Goal: Task Accomplishment & Management: Use online tool/utility

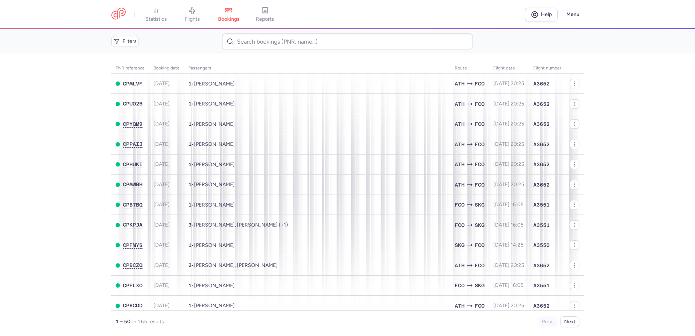
click at [88, 111] on main "PNR reference Booking date Passengers Route flight date Flight number CPMLVF [D…" at bounding box center [347, 195] width 695 height 282
click at [188, 19] on span "flights" at bounding box center [192, 19] width 15 height 7
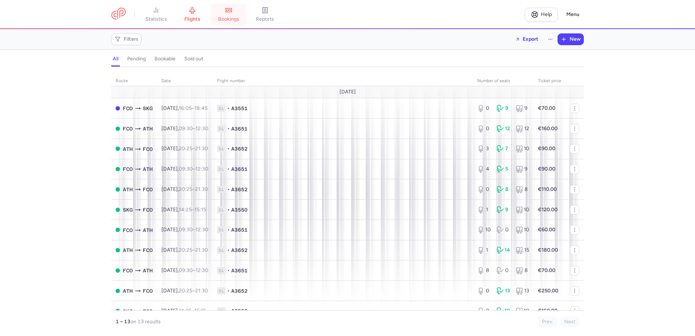
click at [240, 13] on link "bookings" at bounding box center [229, 15] width 36 height 16
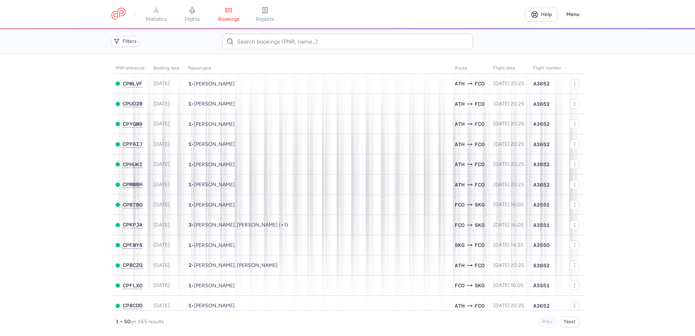
drag, startPoint x: 68, startPoint y: 133, endPoint x: 59, endPoint y: 41, distance: 92.5
click at [64, 120] on main "PNR reference Booking date Passengers Route flight date Flight number CPMLVF [D…" at bounding box center [347, 195] width 695 height 282
click at [198, 15] on link "flights" at bounding box center [192, 15] width 36 height 16
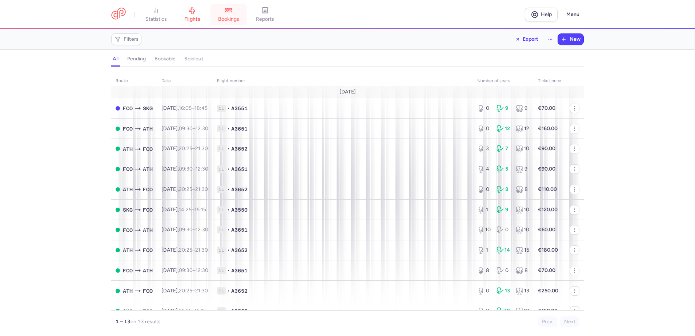
click at [227, 11] on icon at bounding box center [228, 10] width 7 height 7
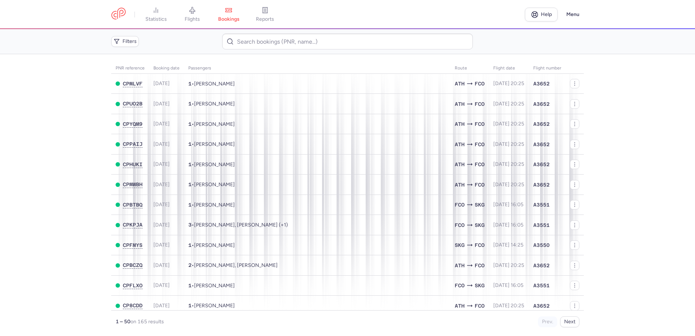
click at [650, 117] on main "PNR reference Booking date Passengers Route flight date Flight number CPMLVF [D…" at bounding box center [347, 195] width 695 height 282
click at [53, 90] on main "PNR reference Booking date Passengers Route flight date Flight number CPMLVF [D…" at bounding box center [347, 195] width 695 height 282
click at [695, 0] on html "statistics flights bookings reports Help Menu Filters PNR reference Booking dat…" at bounding box center [347, 0] width 695 height 0
click at [204, 7] on link "flights" at bounding box center [192, 15] width 36 height 16
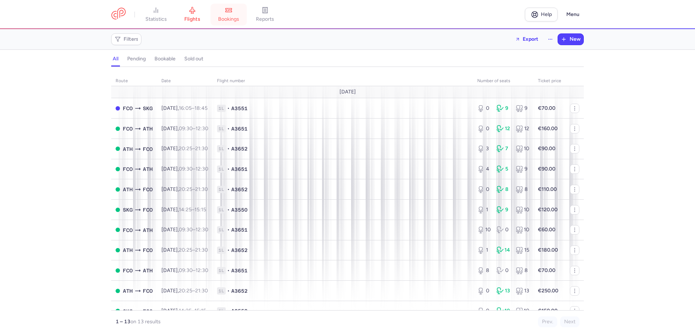
click at [219, 13] on link "bookings" at bounding box center [229, 15] width 36 height 16
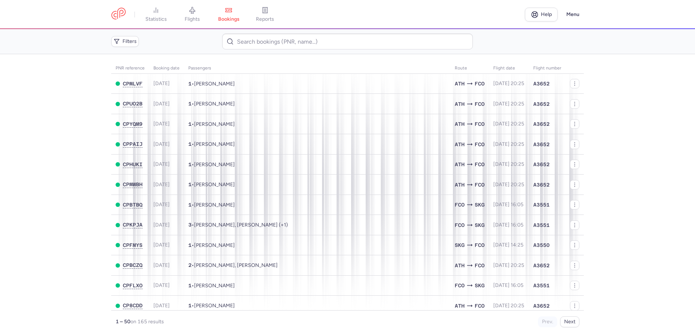
click at [69, 163] on main "PNR reference Booking date Passengers Route flight date Flight number CPMLVF [D…" at bounding box center [347, 195] width 695 height 282
click at [266, 9] on icon at bounding box center [265, 9] width 2 height 0
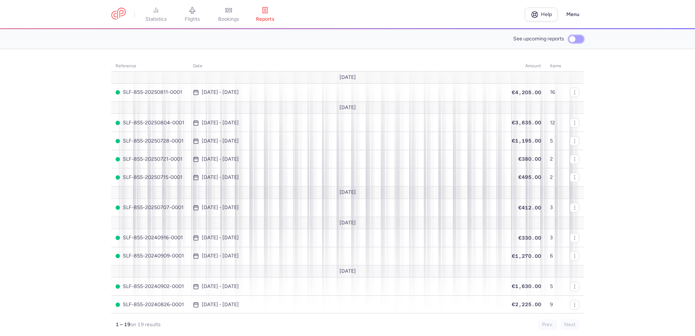
click at [580, 36] on input "See upcoming reports" at bounding box center [576, 39] width 15 height 8
checkbox input "true"
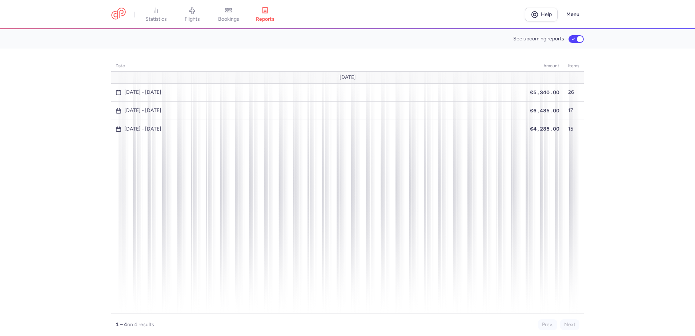
click at [64, 175] on section "date amount items August 25 [DATE] - [DATE] €5,340.00 26 [DATE] - [DATE] €6,485…" at bounding box center [347, 192] width 695 height 287
click at [158, 11] on icon at bounding box center [155, 10] width 7 height 7
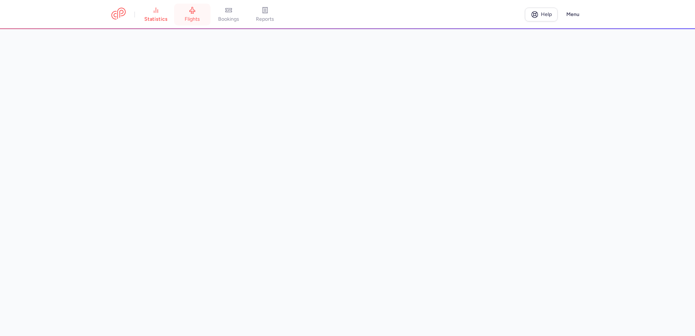
click at [199, 17] on span "flights" at bounding box center [192, 19] width 15 height 7
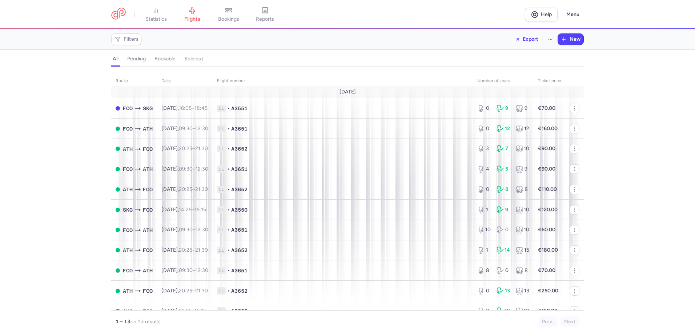
click at [648, 110] on div "route date Flight number number of seats Ticket price [DATE] FCO SKG [DATE] 16:…" at bounding box center [347, 203] width 695 height 265
click at [8, 136] on div "route date Flight number number of seats Ticket price [DATE] FCO SKG [DATE] 16:…" at bounding box center [347, 203] width 695 height 265
click at [232, 17] on span "bookings" at bounding box center [228, 19] width 21 height 7
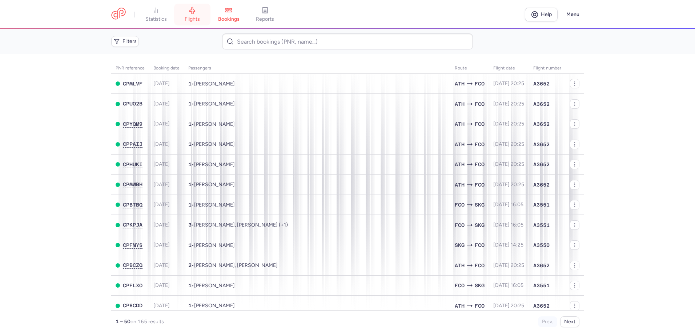
click at [198, 17] on span "flights" at bounding box center [192, 19] width 15 height 7
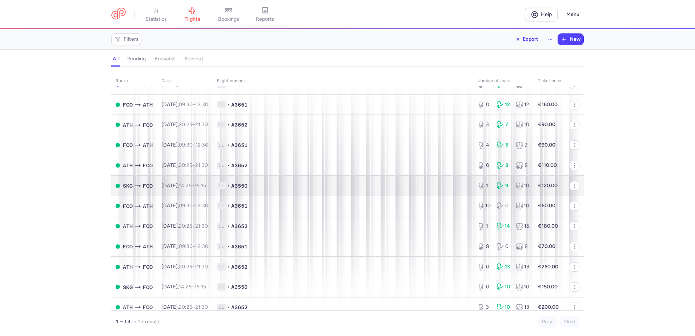
scroll to position [36, 0]
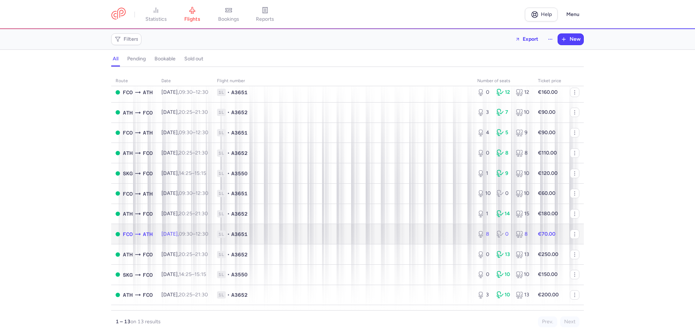
click at [316, 236] on span "1L • A3651" at bounding box center [343, 234] width 252 height 7
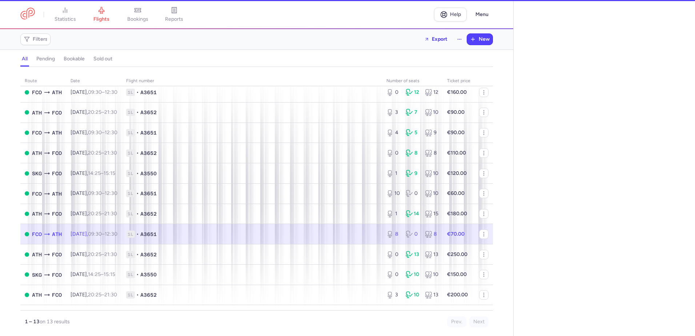
select select "days"
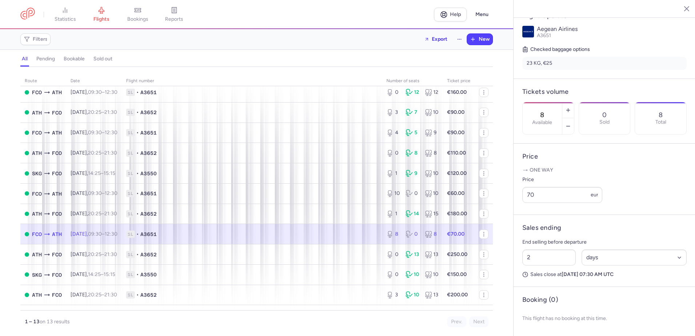
scroll to position [165, 0]
drag, startPoint x: 545, startPoint y: 194, endPoint x: 499, endPoint y: 192, distance: 46.6
click at [499, 192] on div "statistics flights bookings reports Help Menu Filters Export New all pending bo…" at bounding box center [347, 168] width 695 height 336
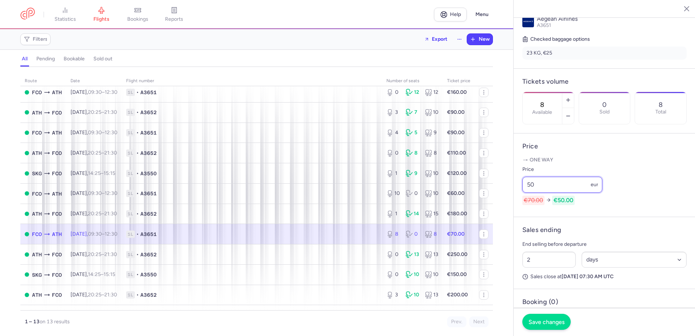
type input "50"
click at [550, 322] on span "Save changes" at bounding box center [547, 321] width 36 height 7
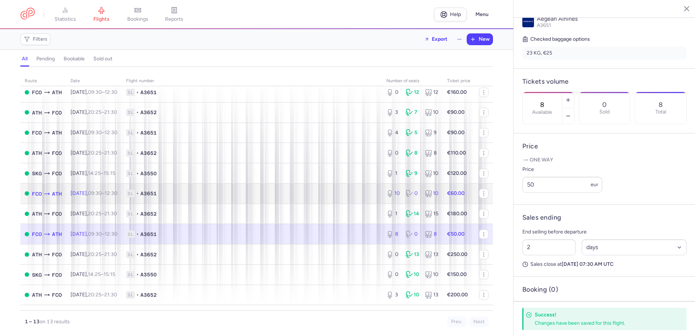
click at [301, 195] on span "1L • A3651" at bounding box center [252, 193] width 252 height 7
type input "10"
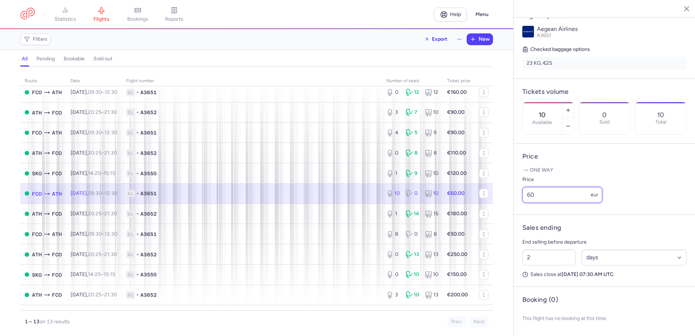
drag, startPoint x: 541, startPoint y: 193, endPoint x: 508, endPoint y: 193, distance: 33.1
click at [508, 193] on div "statistics flights bookings reports Help Menu Filters Export New all pending bo…" at bounding box center [347, 168] width 695 height 336
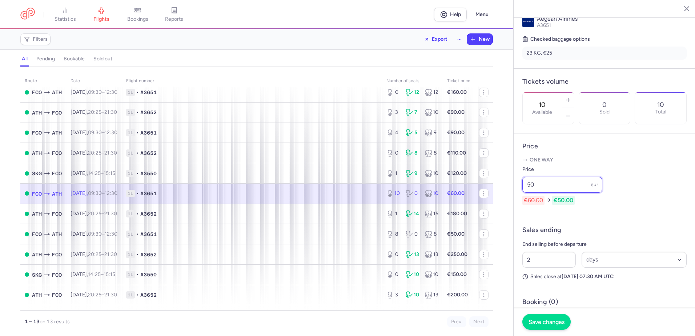
type input "50"
click at [542, 317] on button "Save changes" at bounding box center [546, 322] width 48 height 16
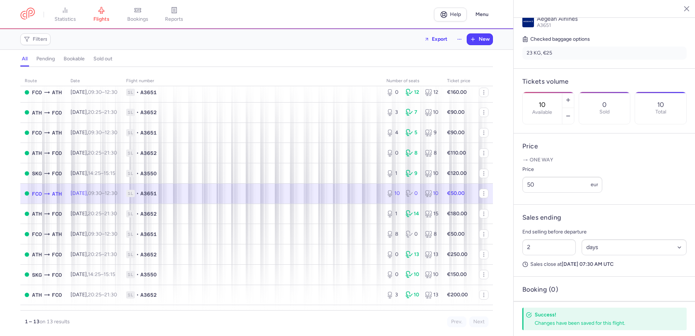
click at [2, 121] on div "route date Flight number number of seats Ticket price [DATE] FCO SKG [DATE] 16:…" at bounding box center [256, 203] width 513 height 265
